Goal: Transaction & Acquisition: Purchase product/service

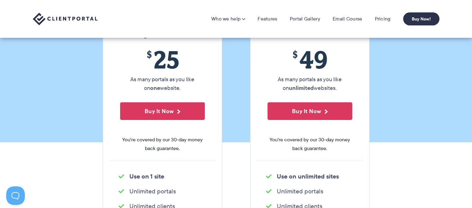
scroll to position [65, 0]
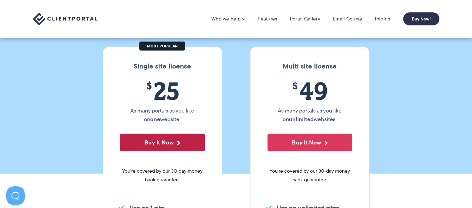
click at [180, 139] on button "Buy It Now" at bounding box center [162, 143] width 85 height 18
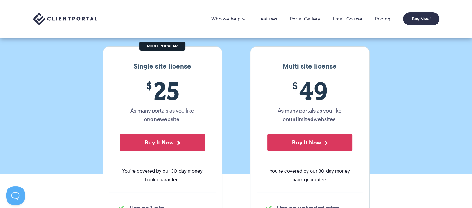
click at [69, 21] on img at bounding box center [65, 19] width 65 height 13
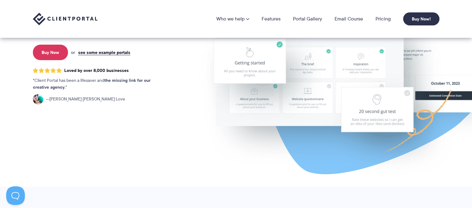
scroll to position [105, 0]
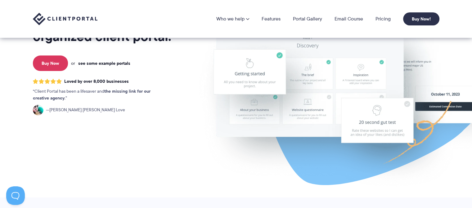
click at [117, 61] on link "see some example portals" at bounding box center [104, 64] width 52 height 6
